Goal: Use online tool/utility: Use online tool/utility

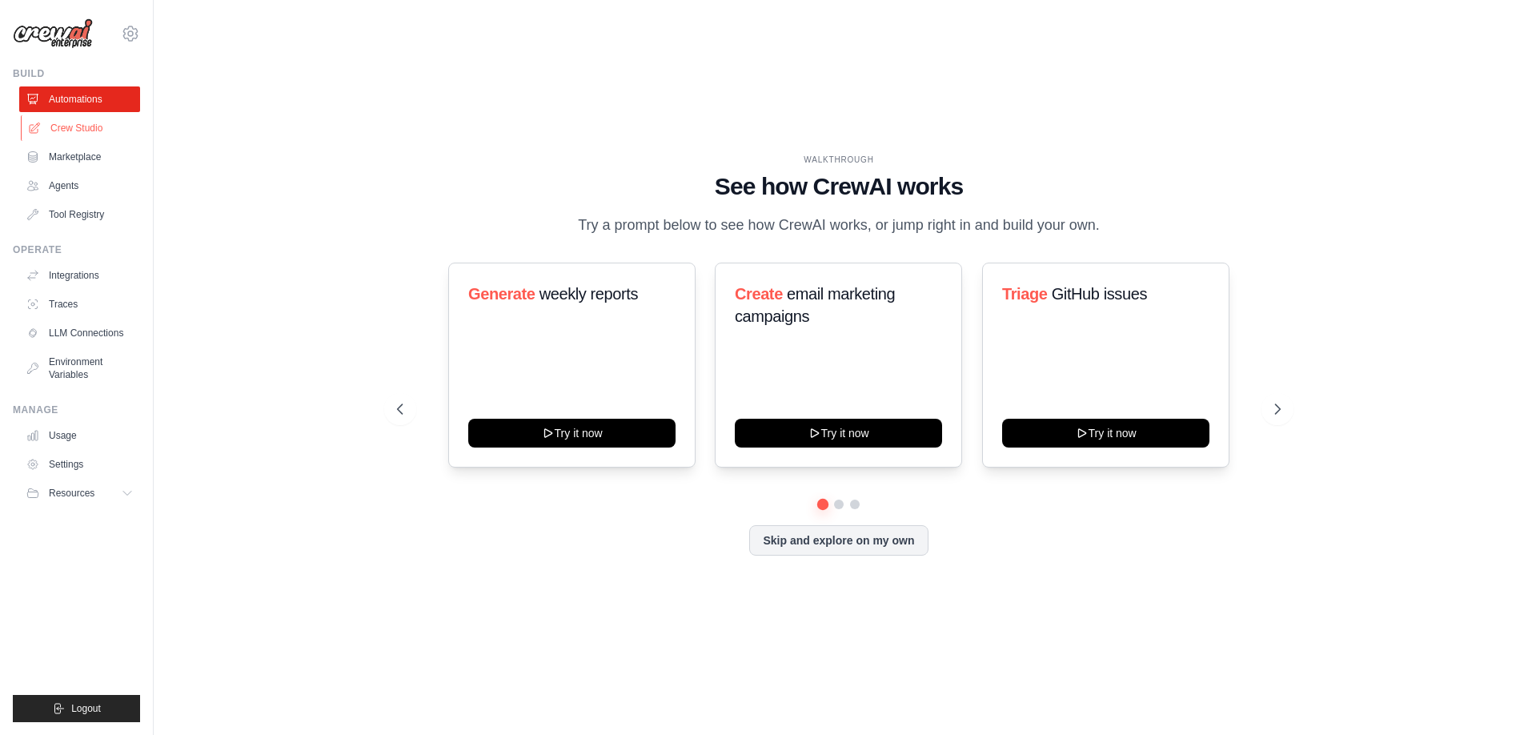
click at [91, 129] on link "Crew Studio" at bounding box center [81, 128] width 121 height 26
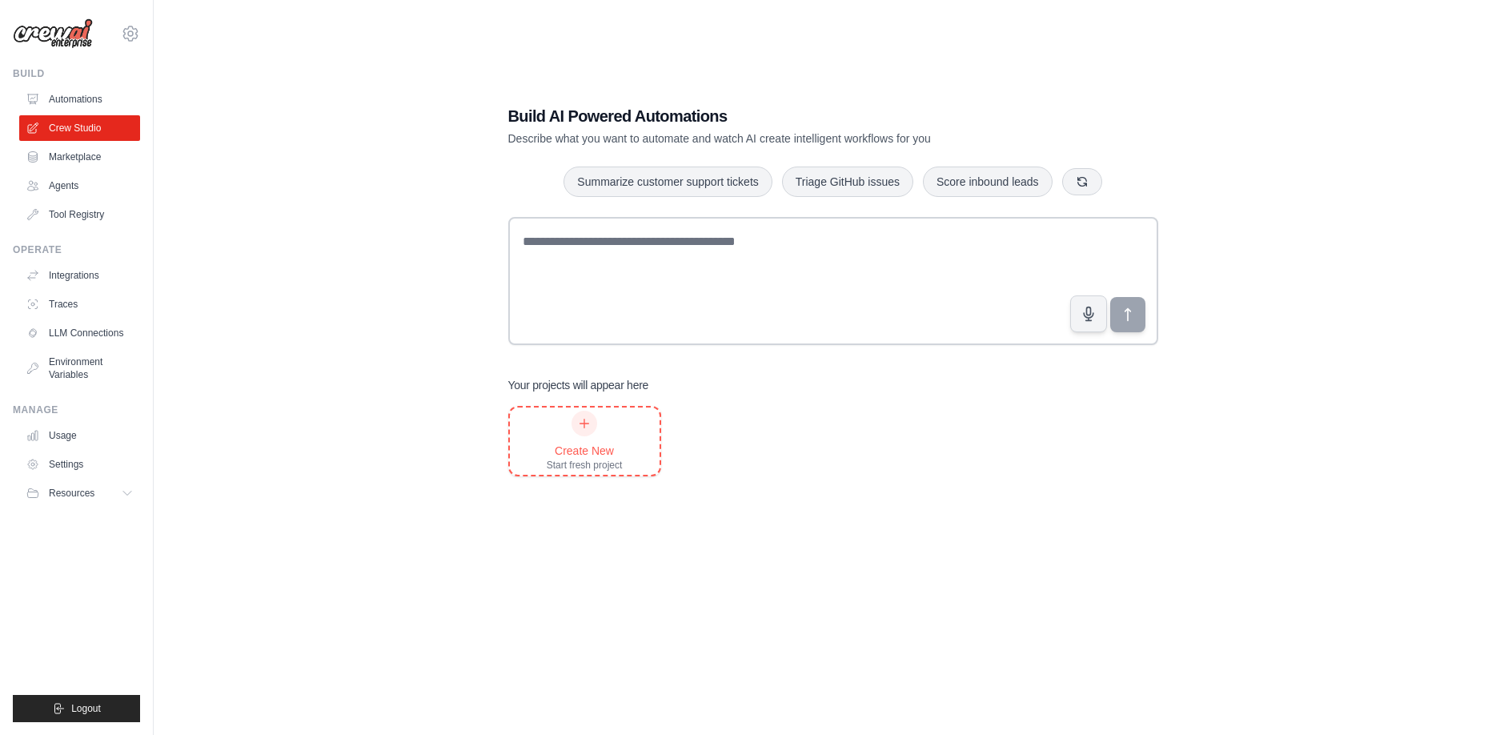
click at [559, 420] on div "Create New Start fresh project" at bounding box center [585, 441] width 76 height 61
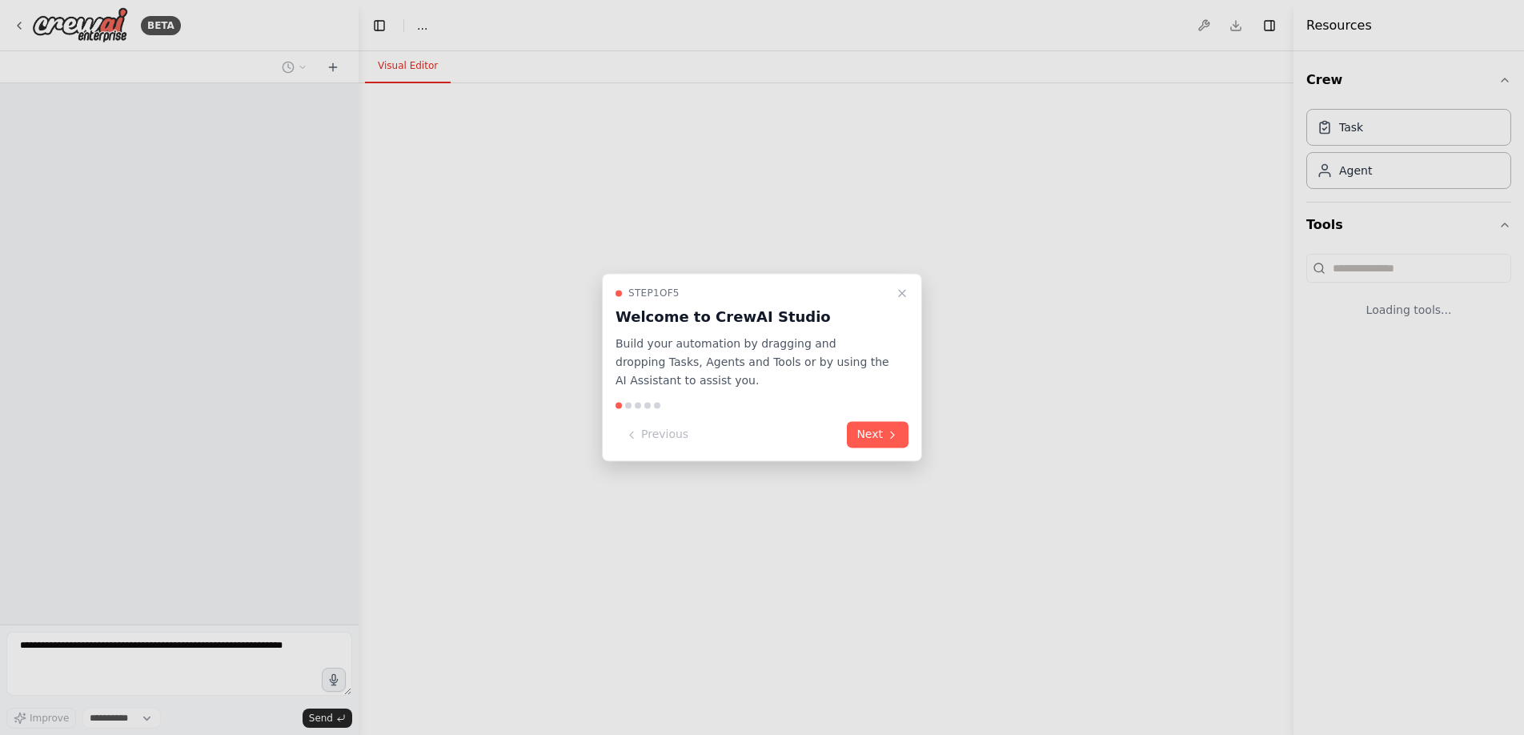
select select "****"
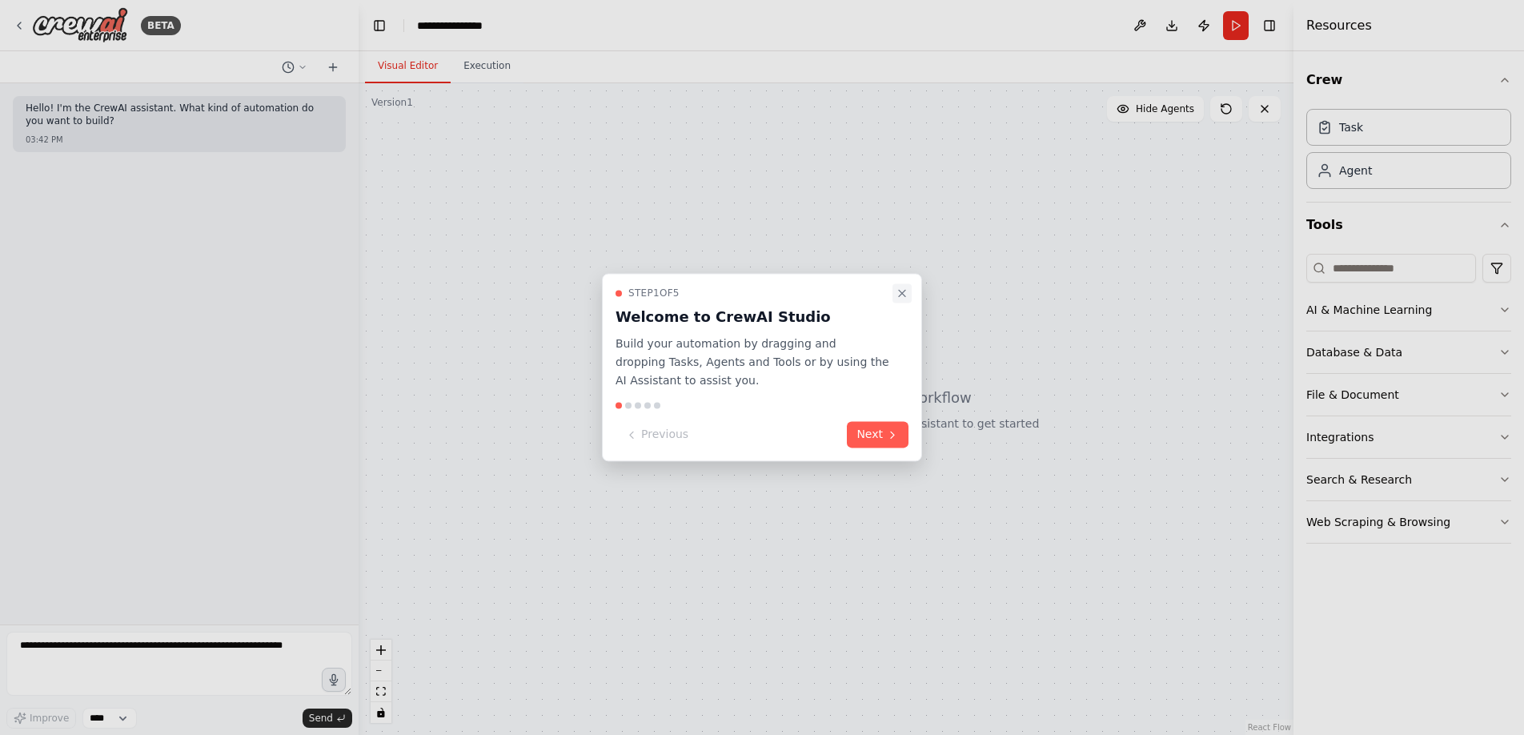
click at [900, 297] on icon "Close walkthrough" at bounding box center [902, 293] width 13 height 13
